Goal: Task Accomplishment & Management: Complete application form

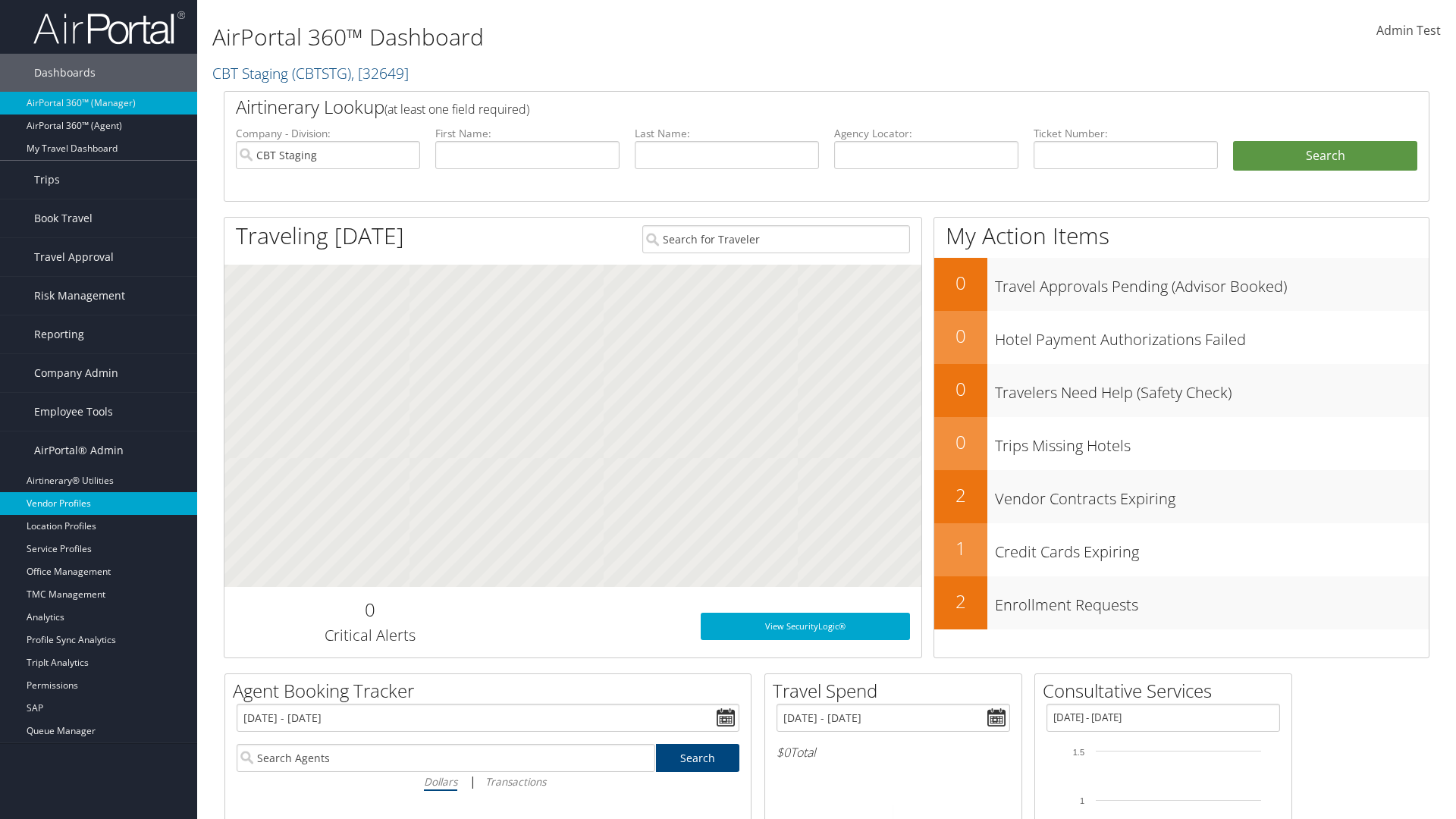
click at [98, 504] on link "Vendor Profiles" at bounding box center [98, 504] width 197 height 23
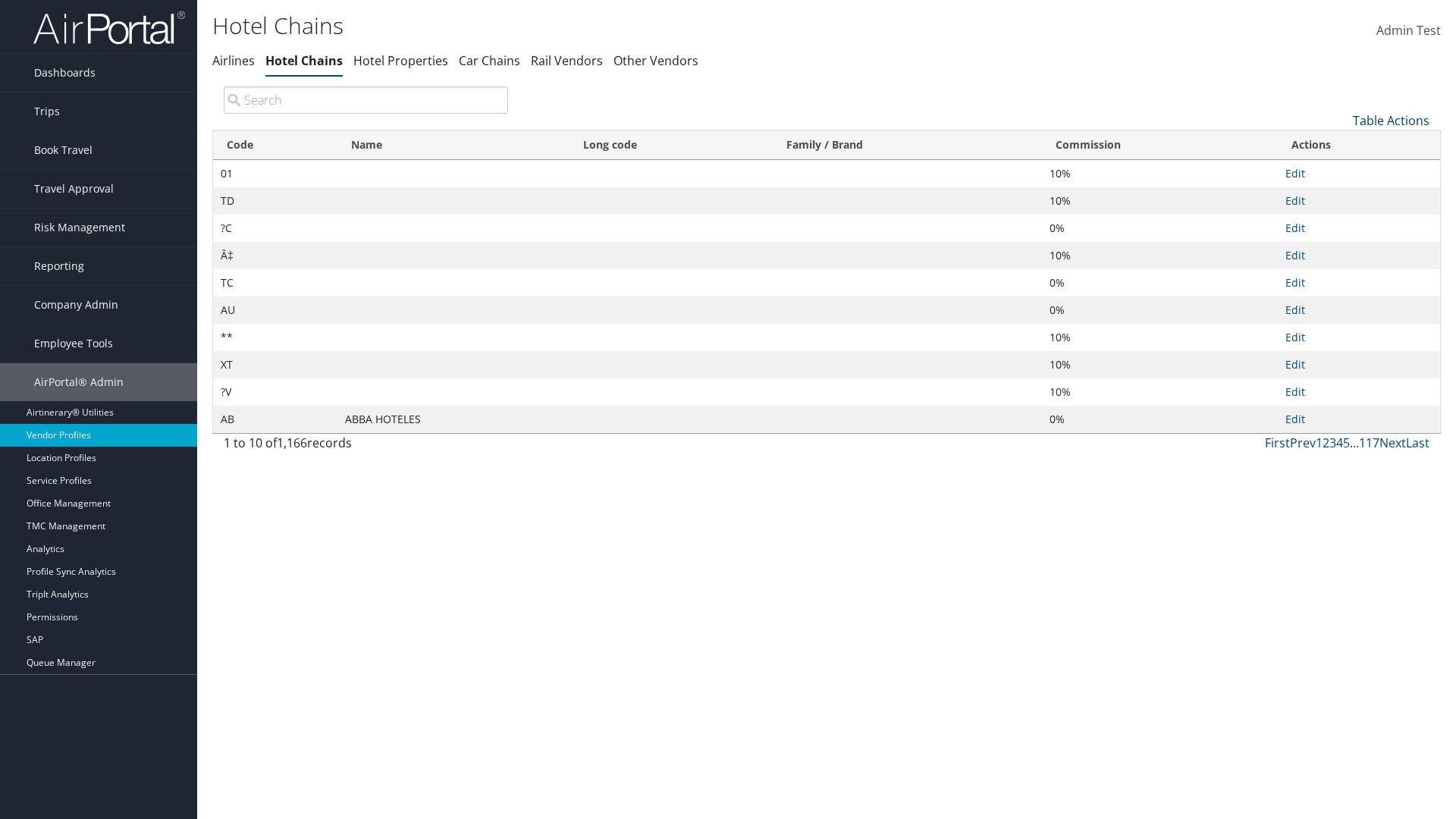
click at [1391, 120] on link "Table Actions" at bounding box center [1390, 120] width 76 height 16
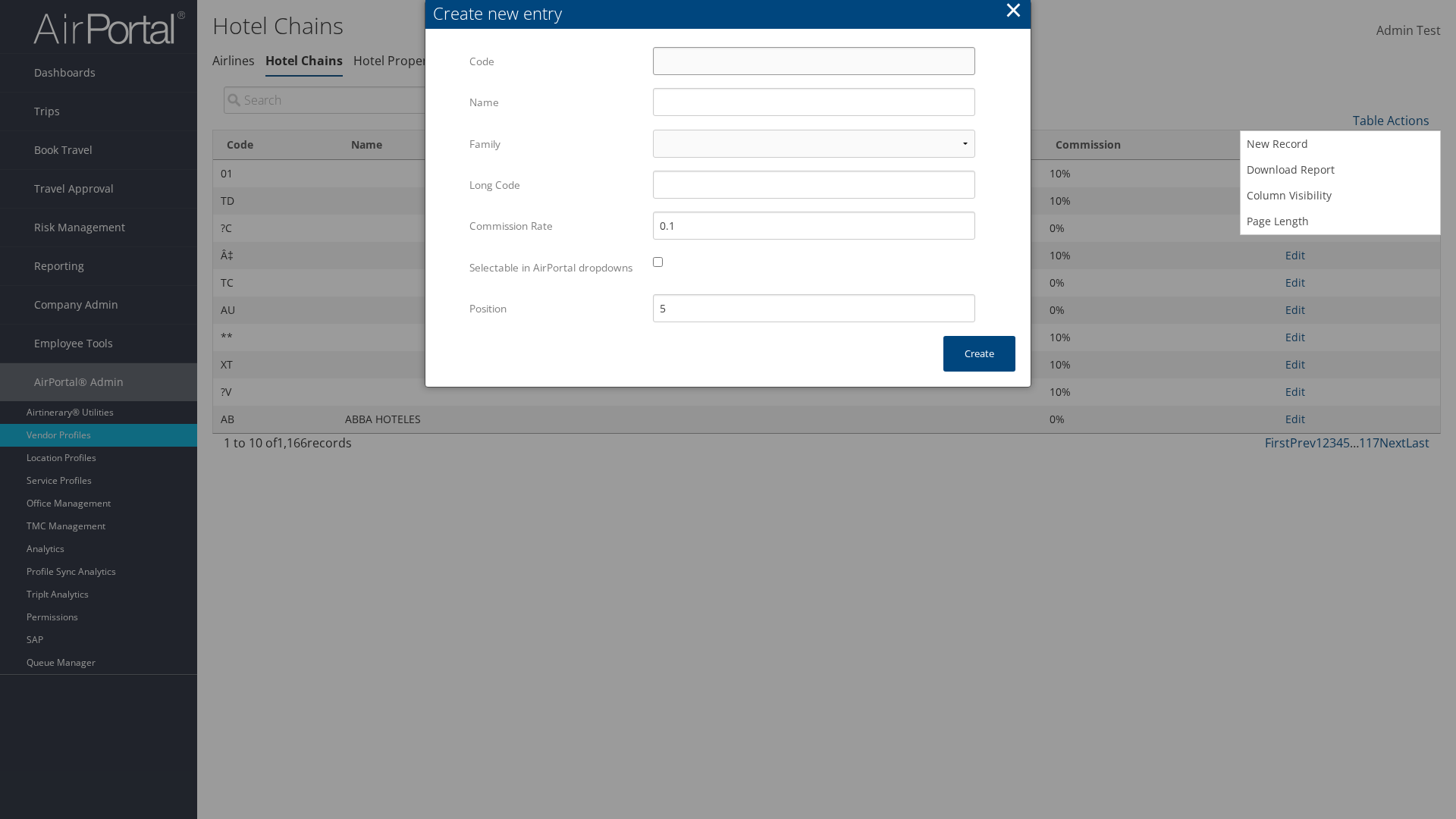
click at [814, 61] on input "Code" at bounding box center [814, 61] width 322 height 28
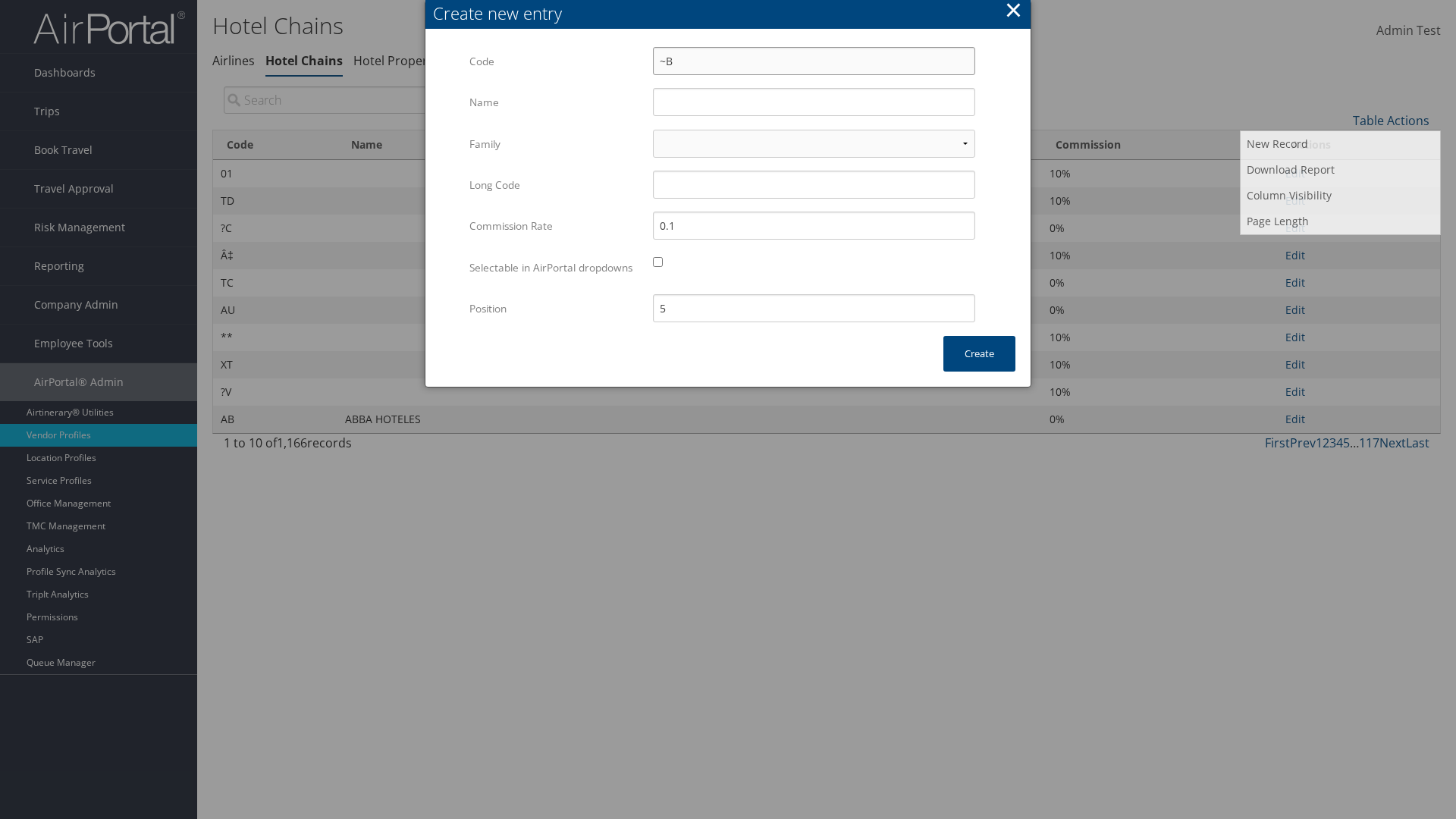
type input "~B"
type input "Yotel"
click at [814, 102] on input "Yotel" at bounding box center [814, 102] width 322 height 28
type input "~B"
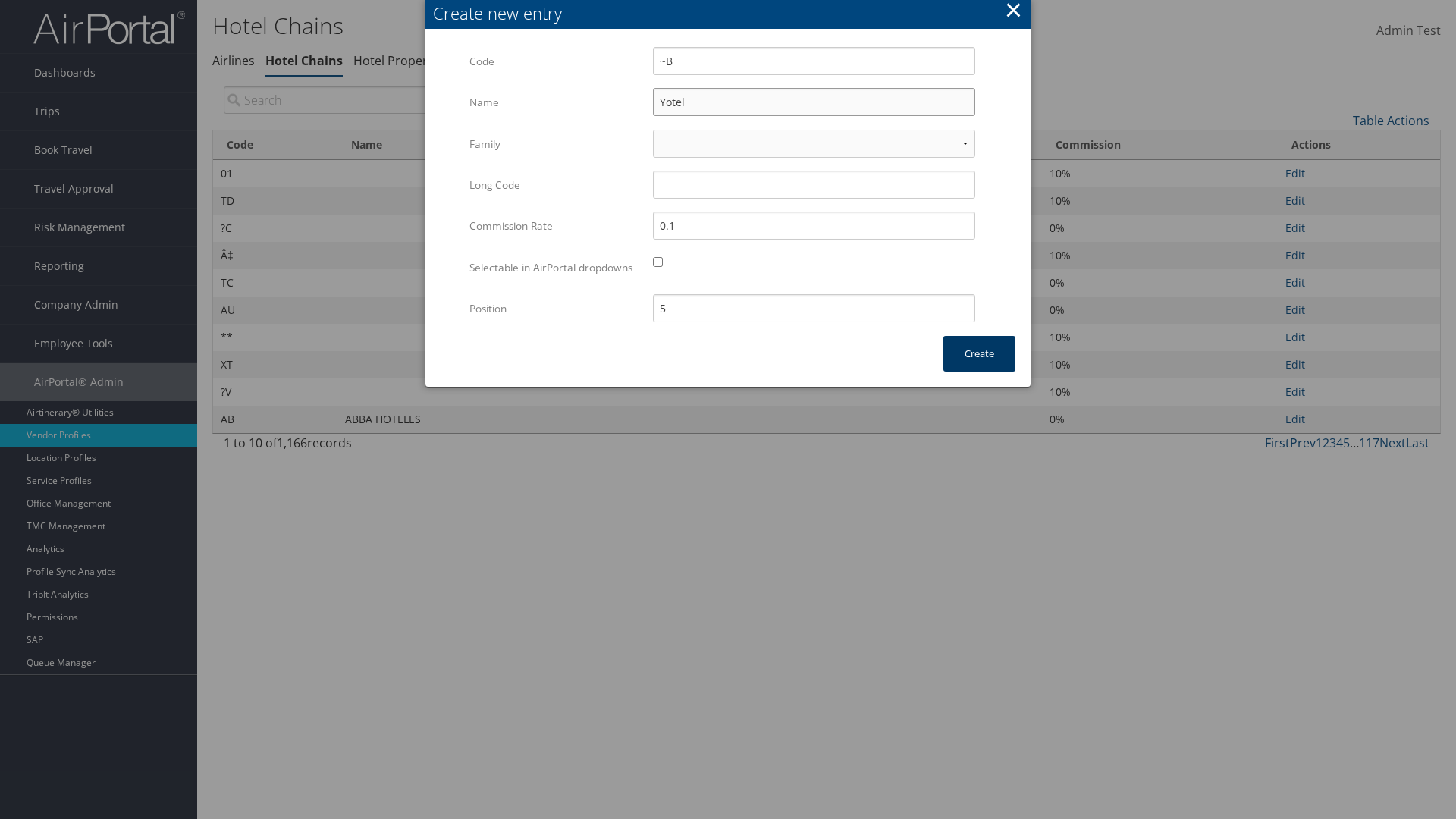
type input "Yotel"
click at [979, 368] on button "Create" at bounding box center [979, 354] width 72 height 36
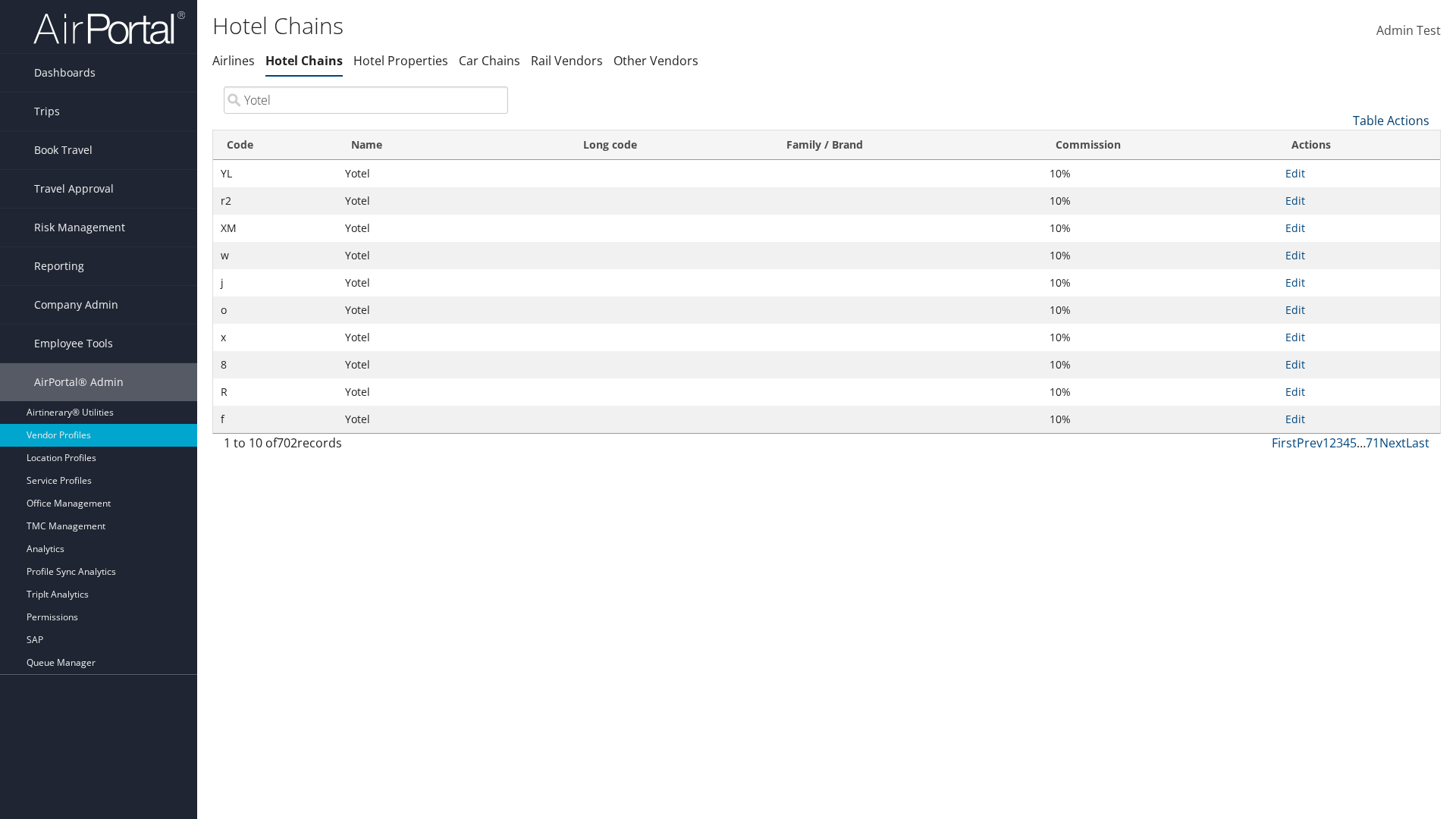
type input "Yotel"
click at [1391, 120] on link "Table Actions" at bounding box center [1390, 120] width 76 height 16
click at [1340, 195] on link "Column Visibility" at bounding box center [1340, 195] width 200 height 26
click at [1340, 145] on link "Code" at bounding box center [1340, 146] width 200 height 26
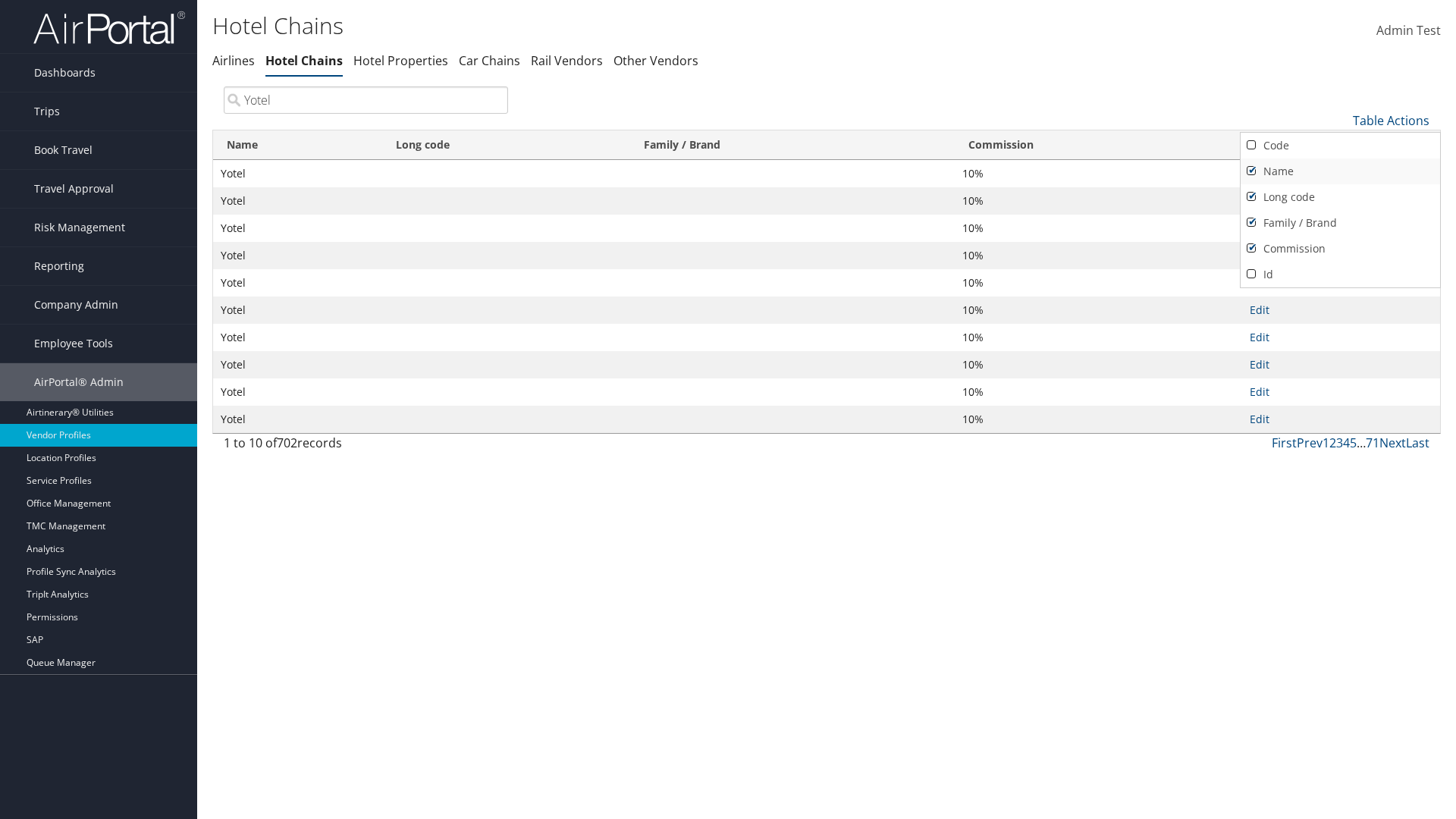
click at [1340, 170] on link "Name" at bounding box center [1340, 171] width 200 height 26
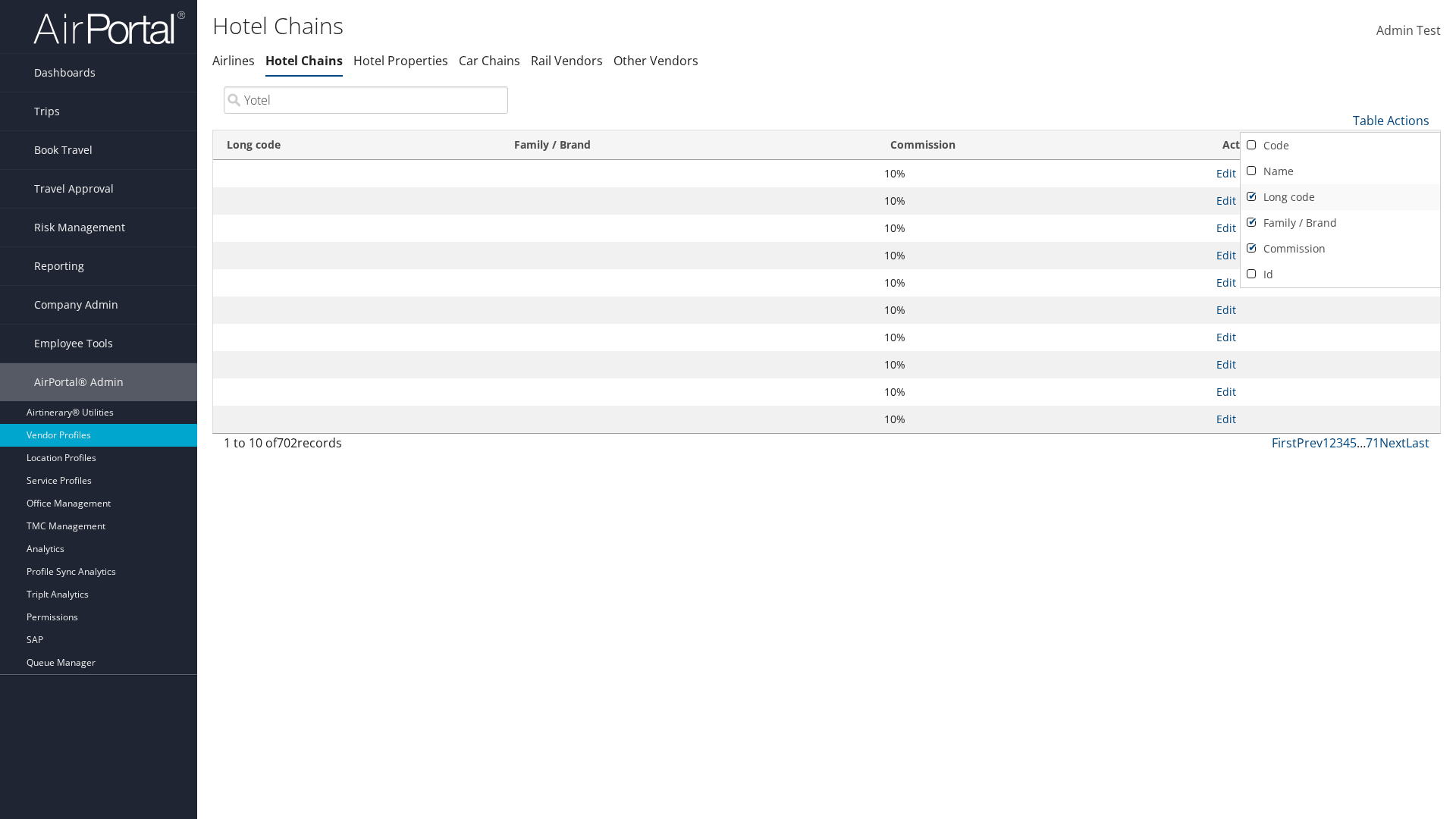
click at [1340, 196] on link "Long code" at bounding box center [1340, 197] width 200 height 26
click at [1340, 222] on link "Family / Brand" at bounding box center [1340, 223] width 200 height 26
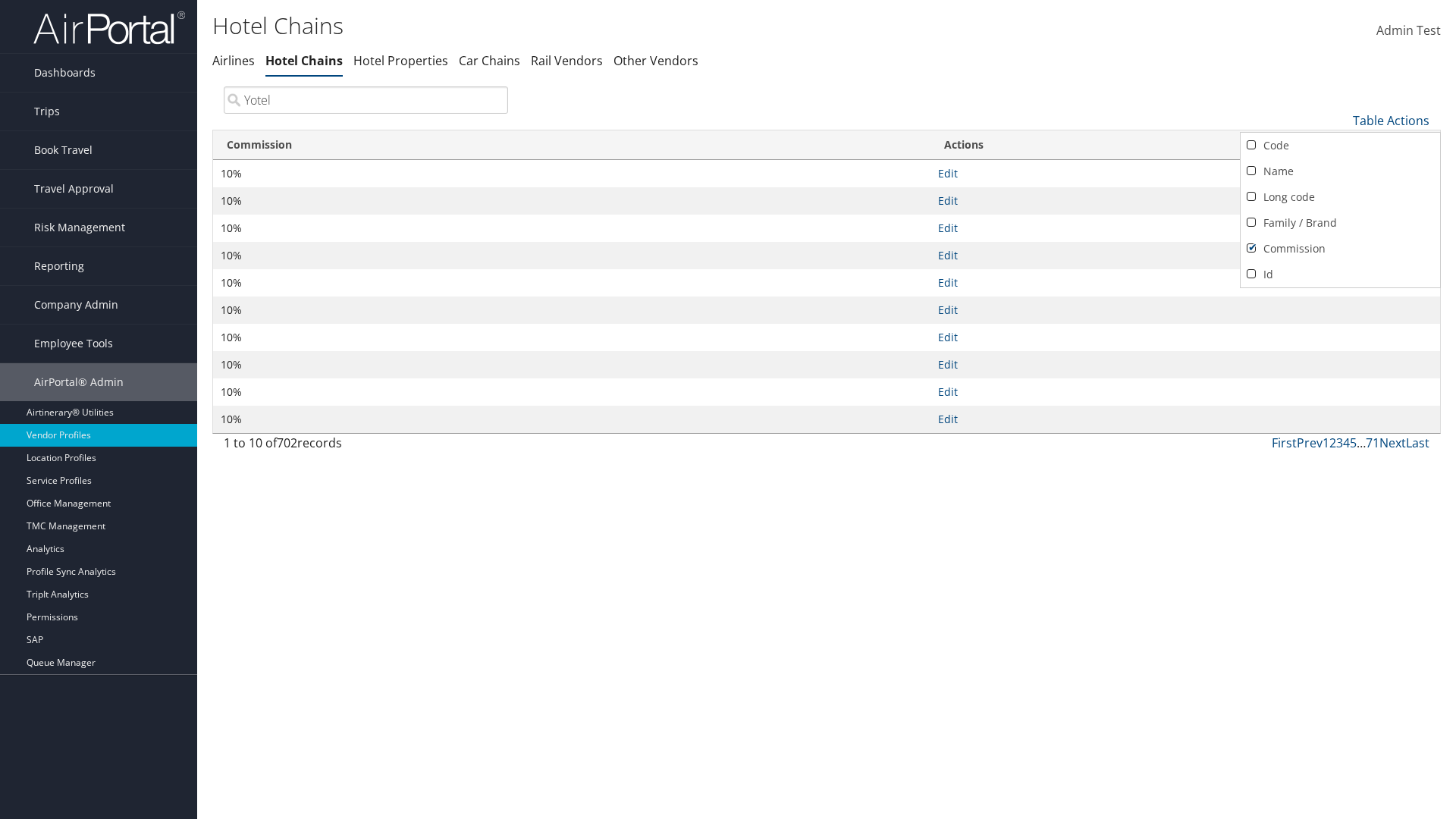
click at [1340, 248] on link "Commission" at bounding box center [1340, 248] width 200 height 26
click at [728, 410] on div at bounding box center [728, 410] width 1456 height 819
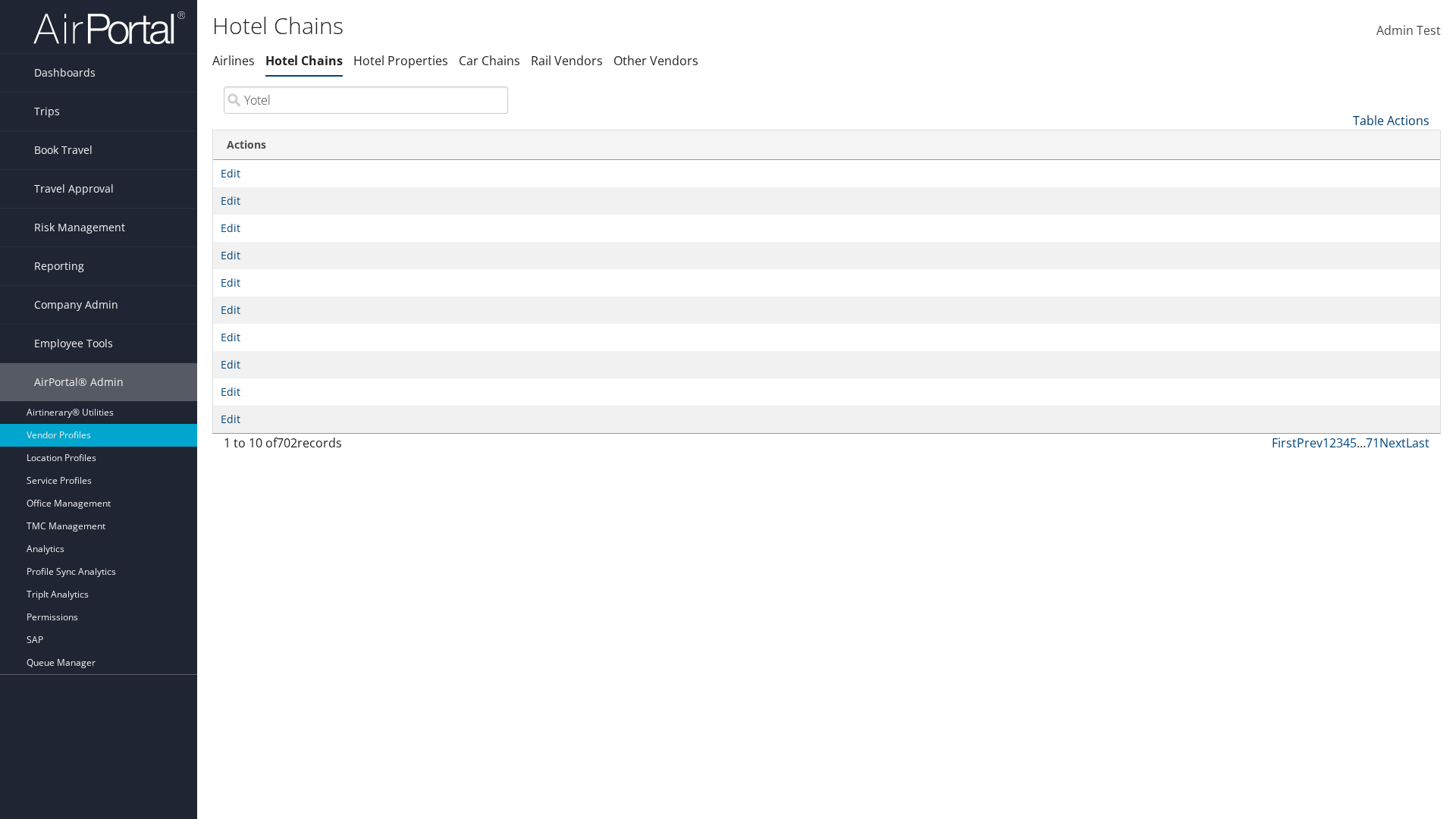
click at [1391, 120] on link "Table Actions" at bounding box center [1390, 120] width 76 height 16
click at [1340, 195] on link "Column Visibility" at bounding box center [1340, 195] width 200 height 26
click at [1340, 145] on link "Code" at bounding box center [1340, 146] width 200 height 26
